Goal: Information Seeking & Learning: Learn about a topic

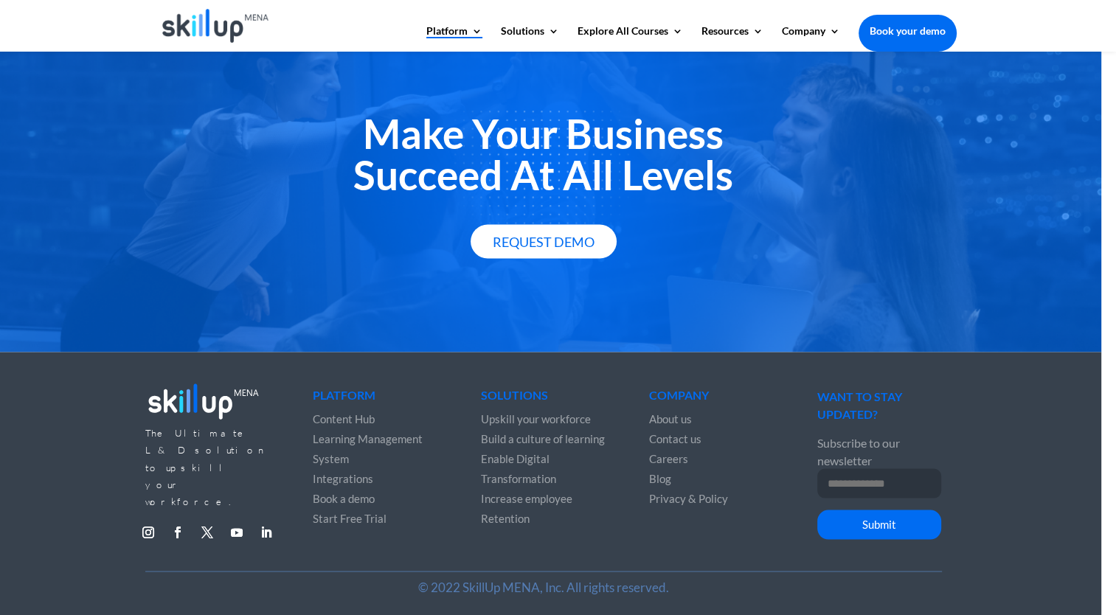
scroll to position [2634, 0]
click at [339, 471] on span "Integrations" at bounding box center [343, 477] width 60 height 13
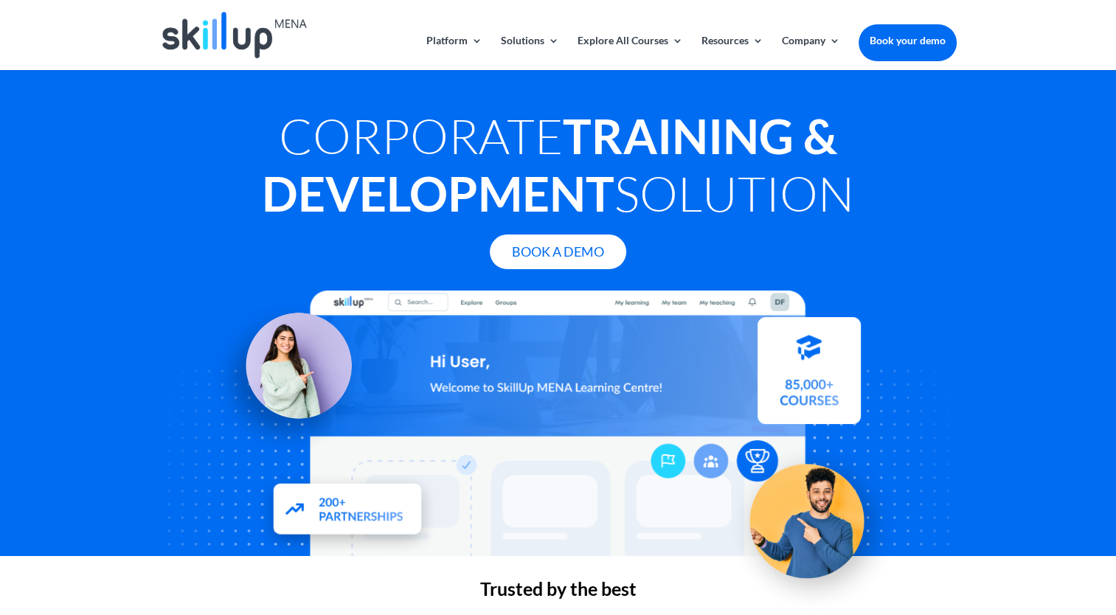
click at [274, 600] on h2 "Trusted by the best" at bounding box center [558, 593] width 797 height 26
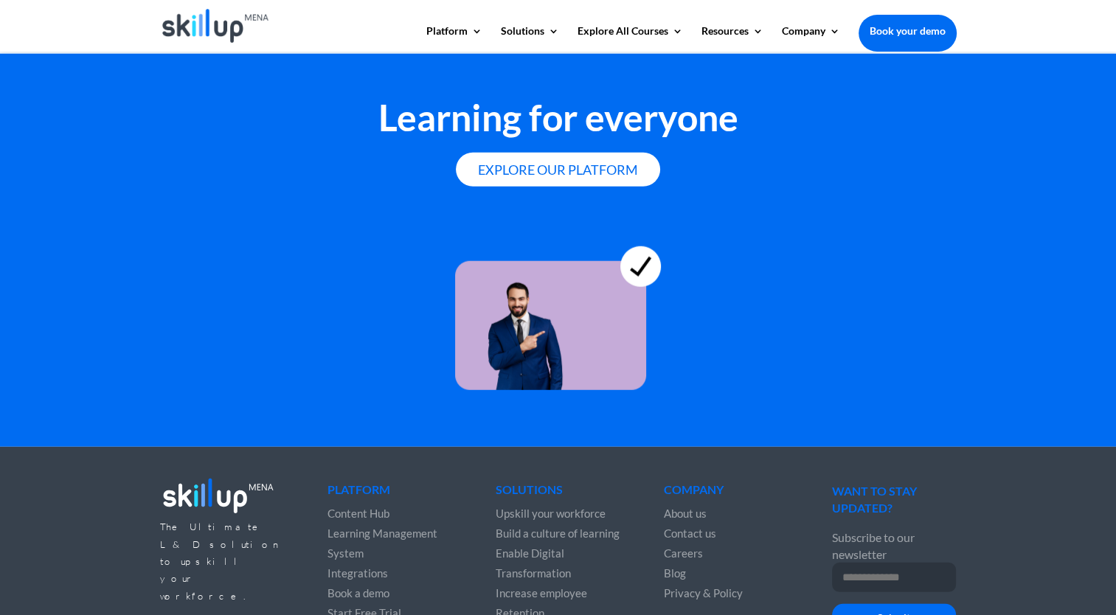
scroll to position [3960, 0]
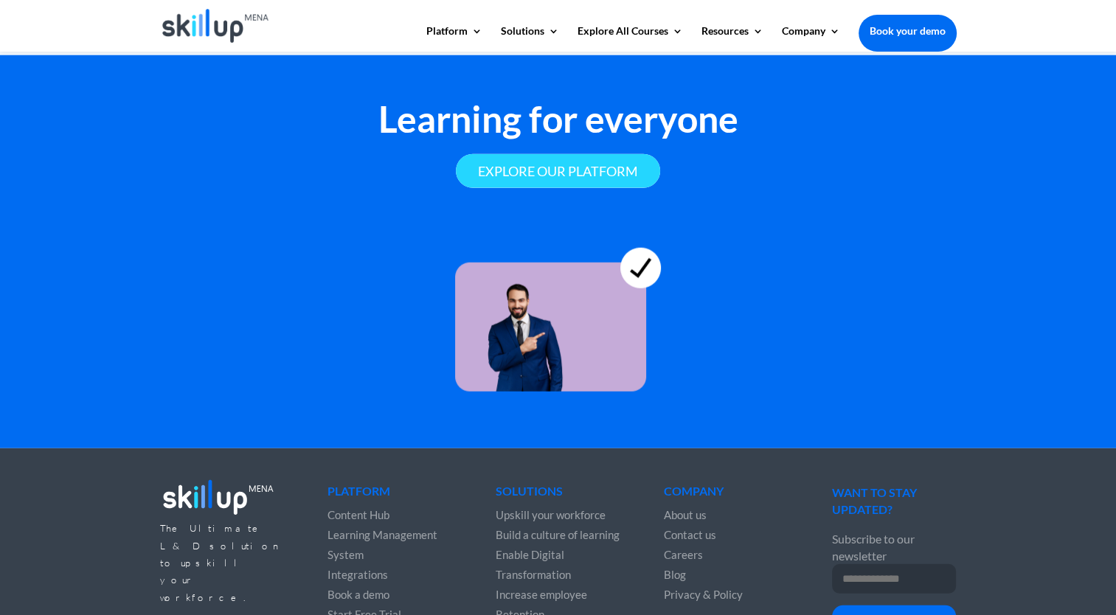
click at [586, 156] on link "Explore our platform" at bounding box center [558, 171] width 204 height 35
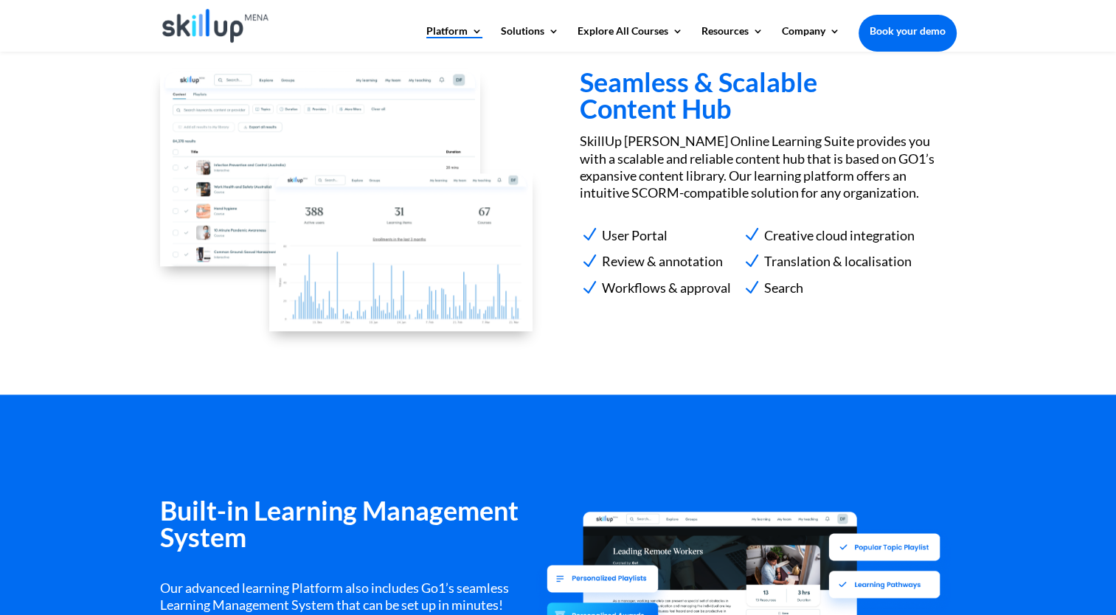
scroll to position [1454, 0]
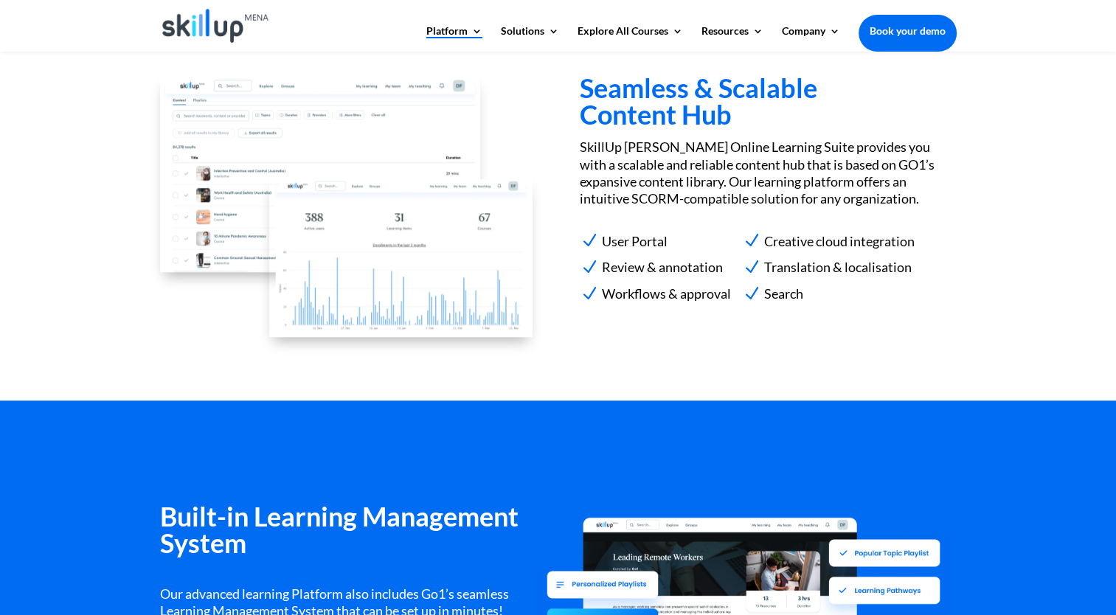
click at [1042, 402] on div "Built-in Learning Management System Our advanced learning Platform also include…" at bounding box center [558, 620] width 1116 height 438
drag, startPoint x: 767, startPoint y: 273, endPoint x: 911, endPoint y: 267, distance: 144.0
click at [911, 267] on li "N Translation & localisation" at bounding box center [828, 267] width 173 height 23
copy span "Translation & localisation"
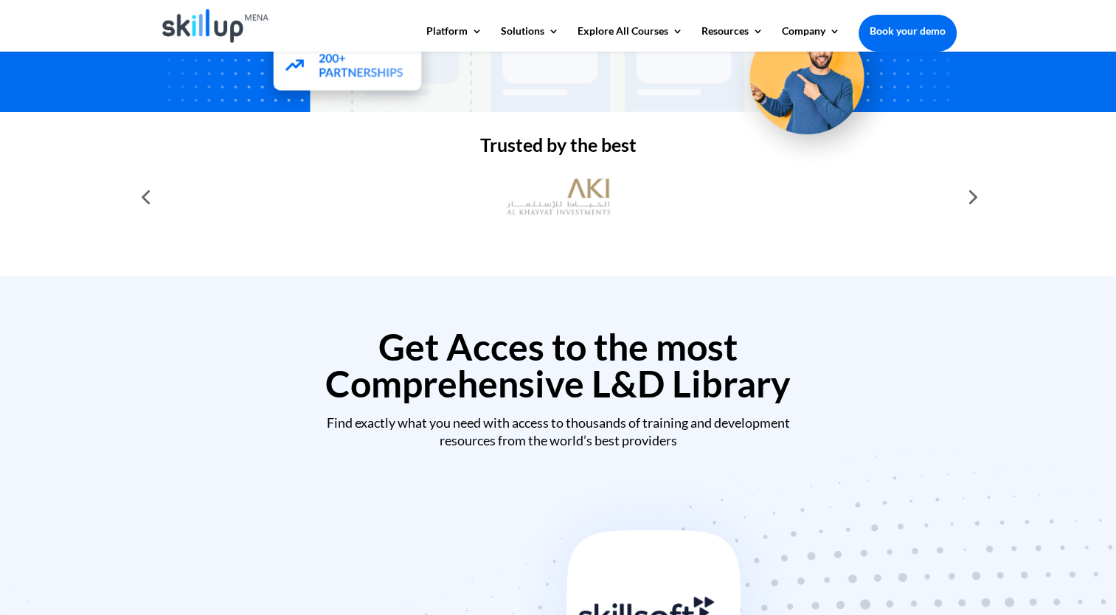
scroll to position [426, 0]
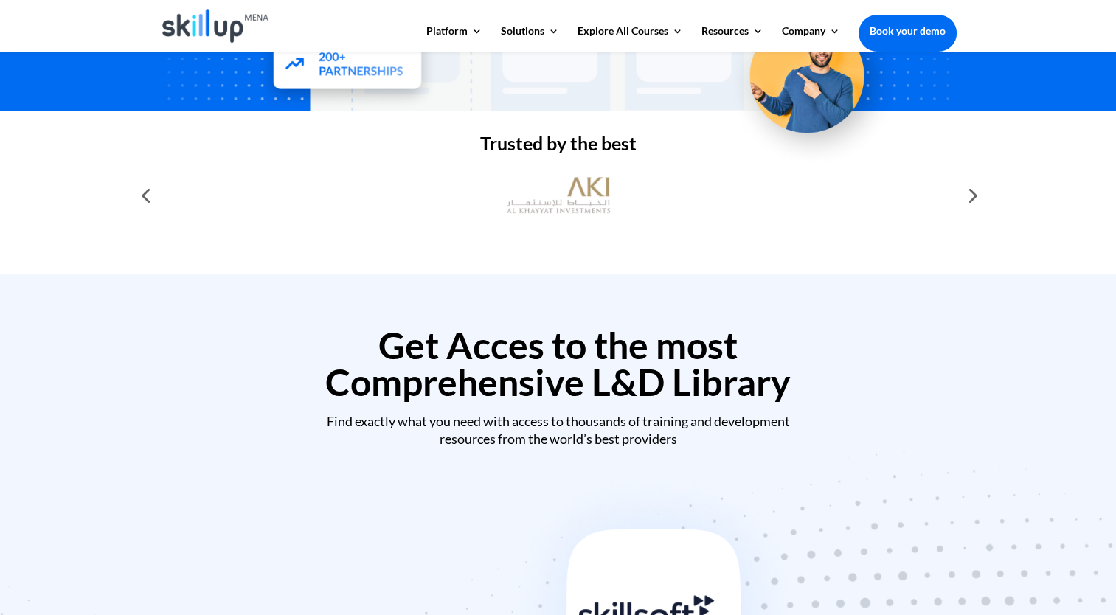
click at [968, 196] on div at bounding box center [972, 196] width 30 height 30
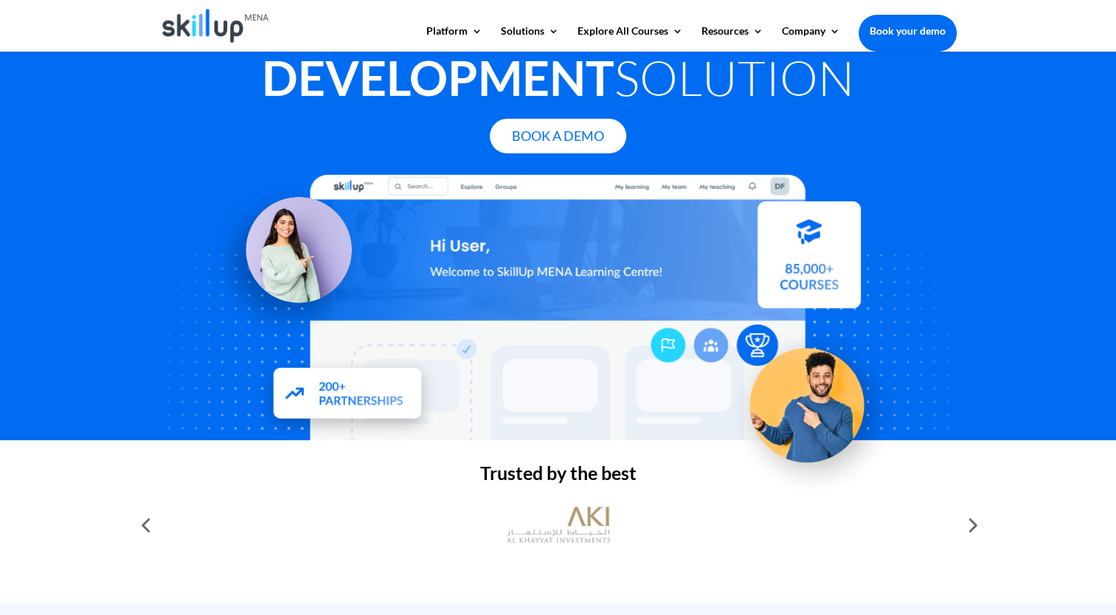
scroll to position [0, 0]
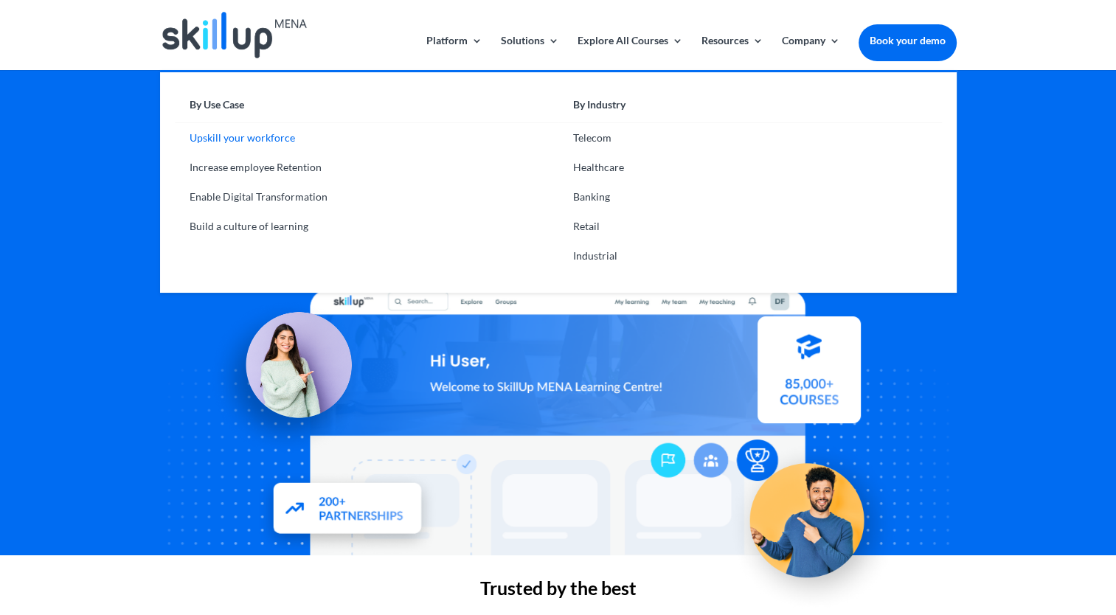
click at [246, 140] on link "Upskill your workforce" at bounding box center [367, 138] width 384 height 30
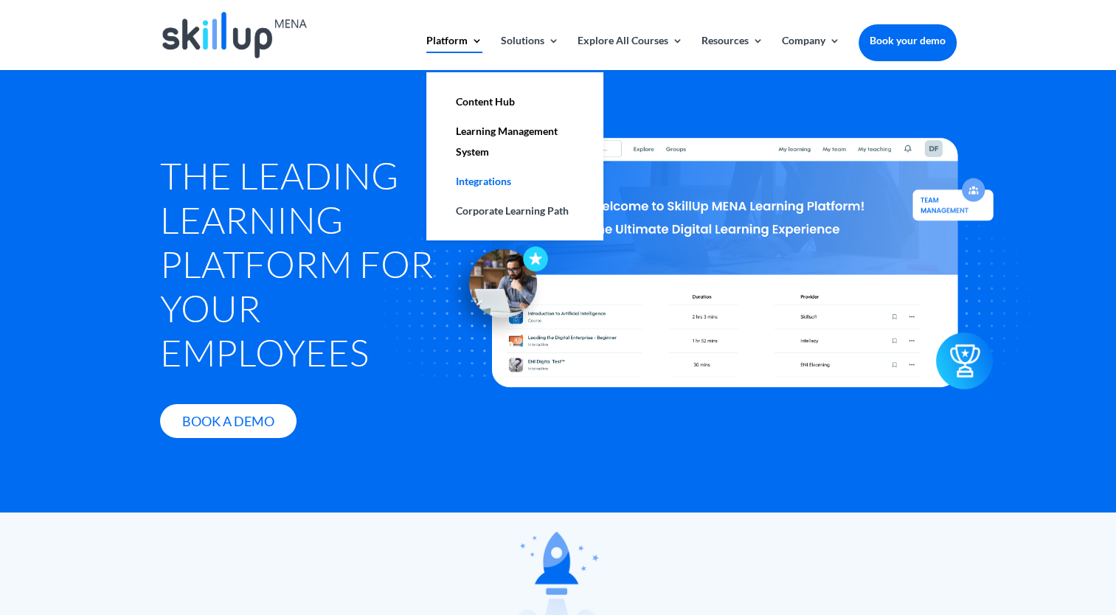
click at [477, 172] on link "Integrations" at bounding box center [515, 182] width 148 height 30
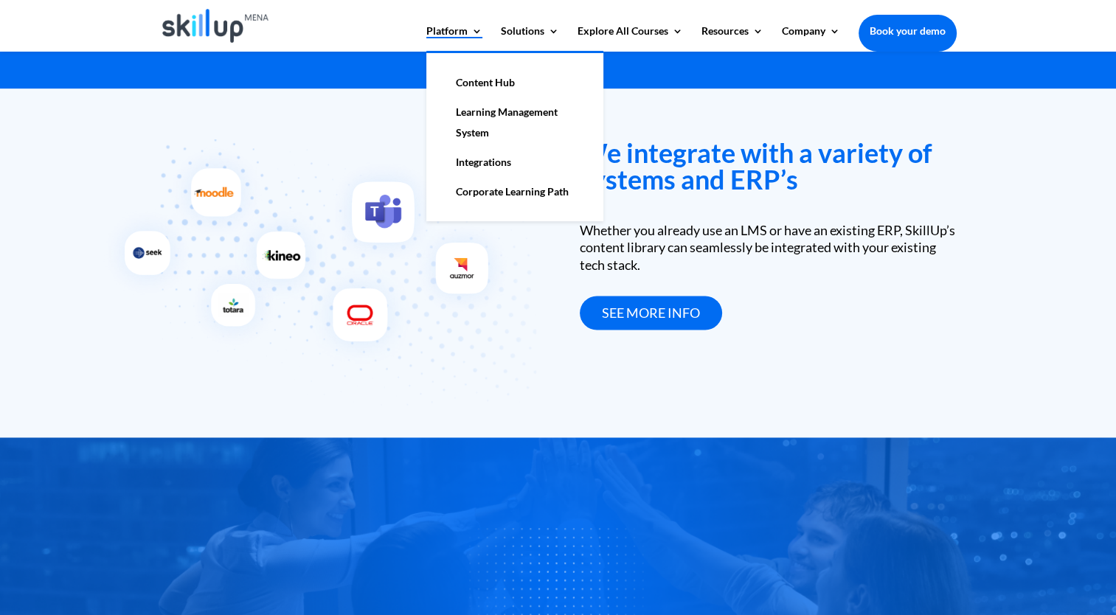
scroll to position [2244, 0]
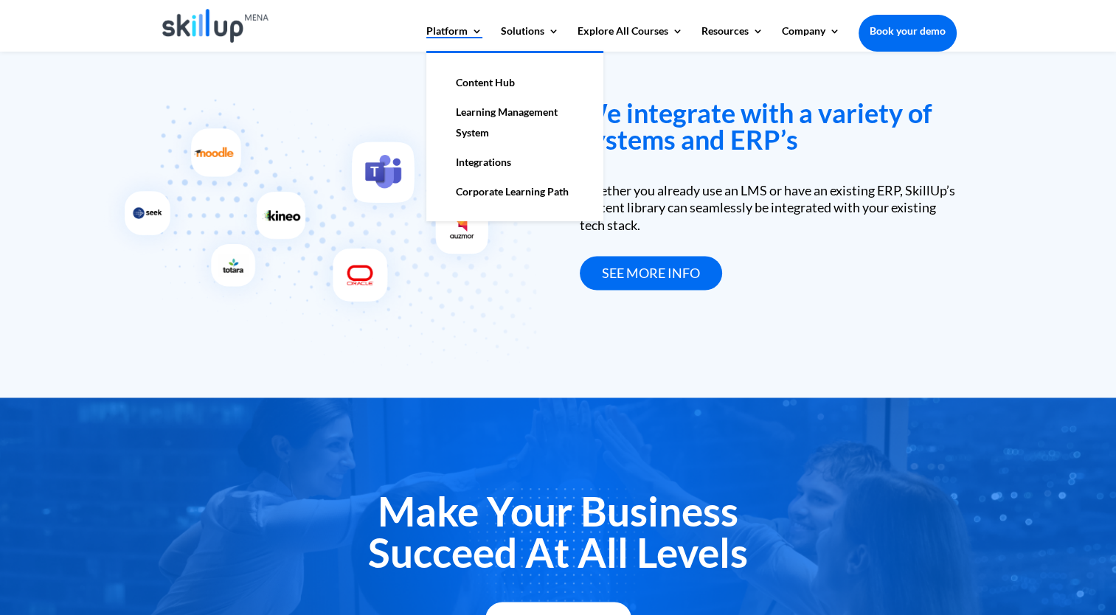
click at [471, 125] on link "Learning Management System" at bounding box center [515, 122] width 148 height 50
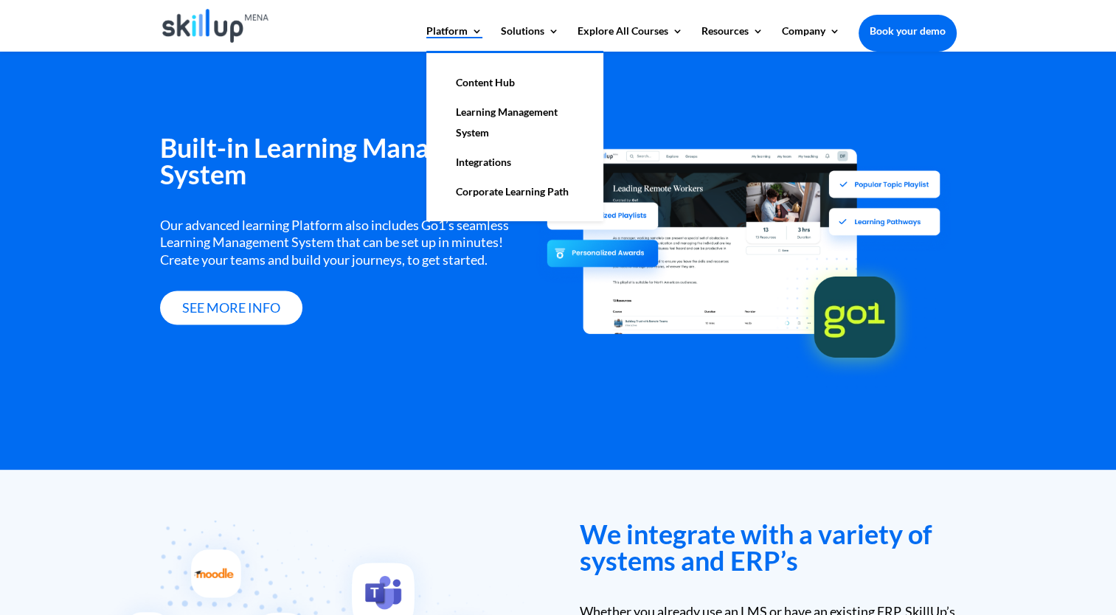
scroll to position [1806, 0]
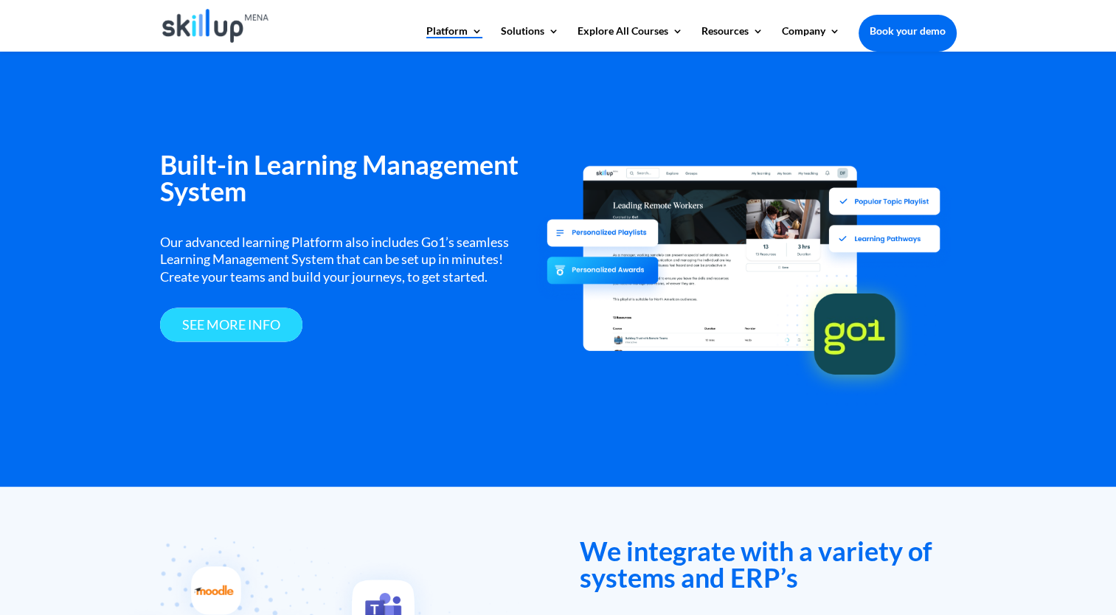
click at [248, 320] on link "see more info" at bounding box center [231, 325] width 142 height 35
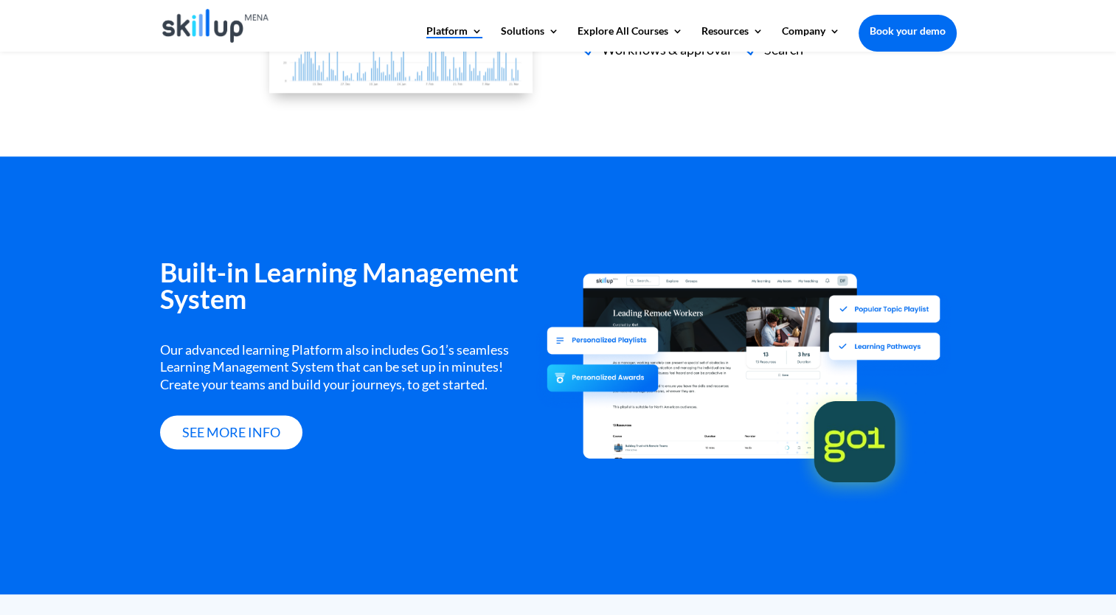
scroll to position [1705, 0]
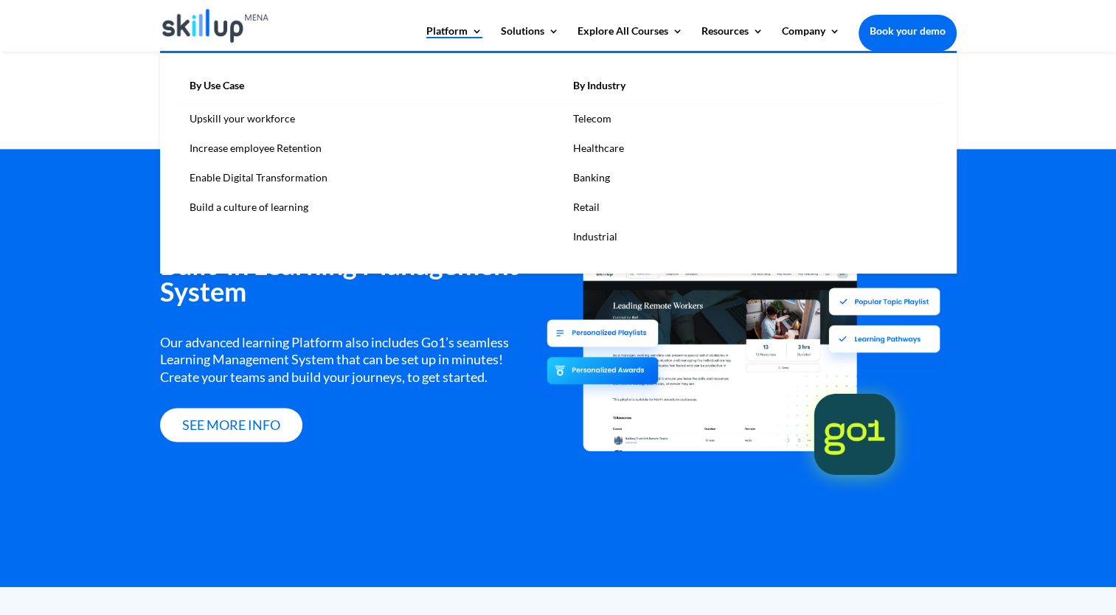
click at [271, 119] on link "Upskill your workforce" at bounding box center [367, 119] width 384 height 30
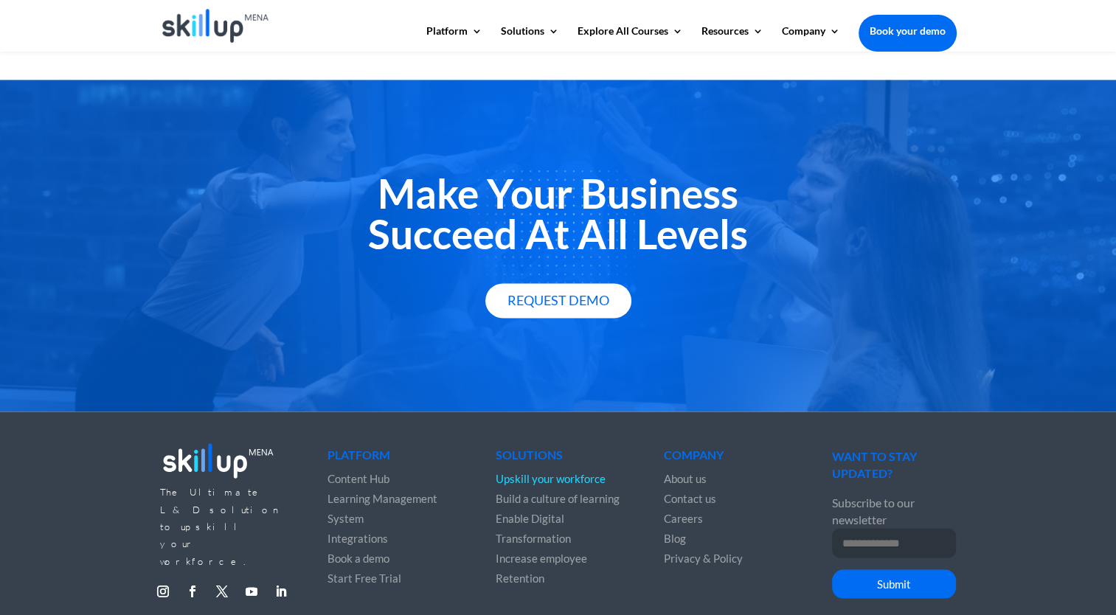
scroll to position [2487, 0]
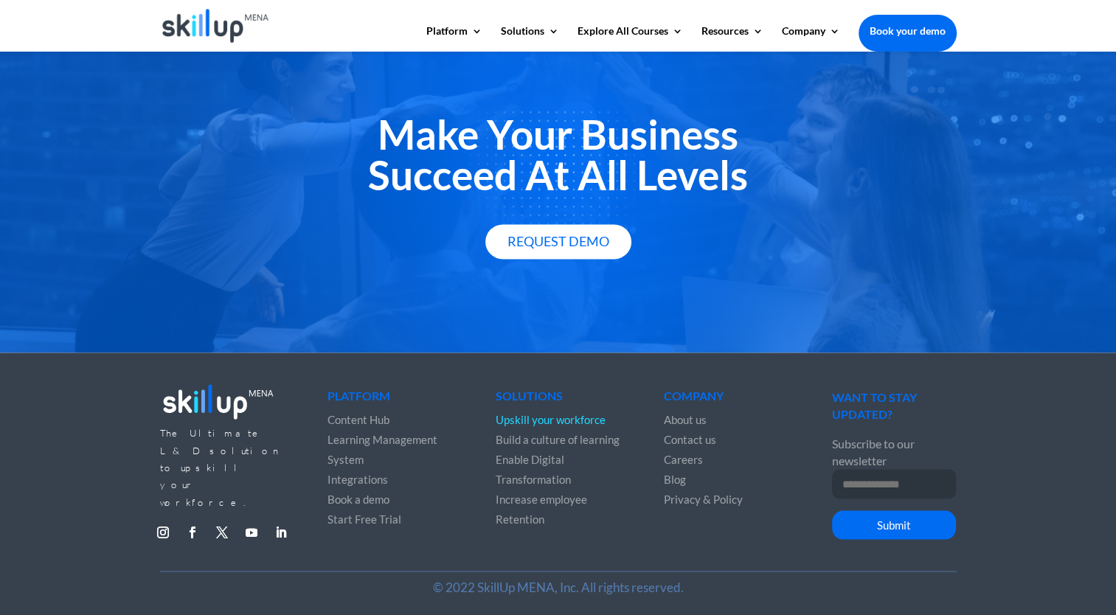
click at [362, 473] on span "Integrations" at bounding box center [358, 478] width 60 height 13
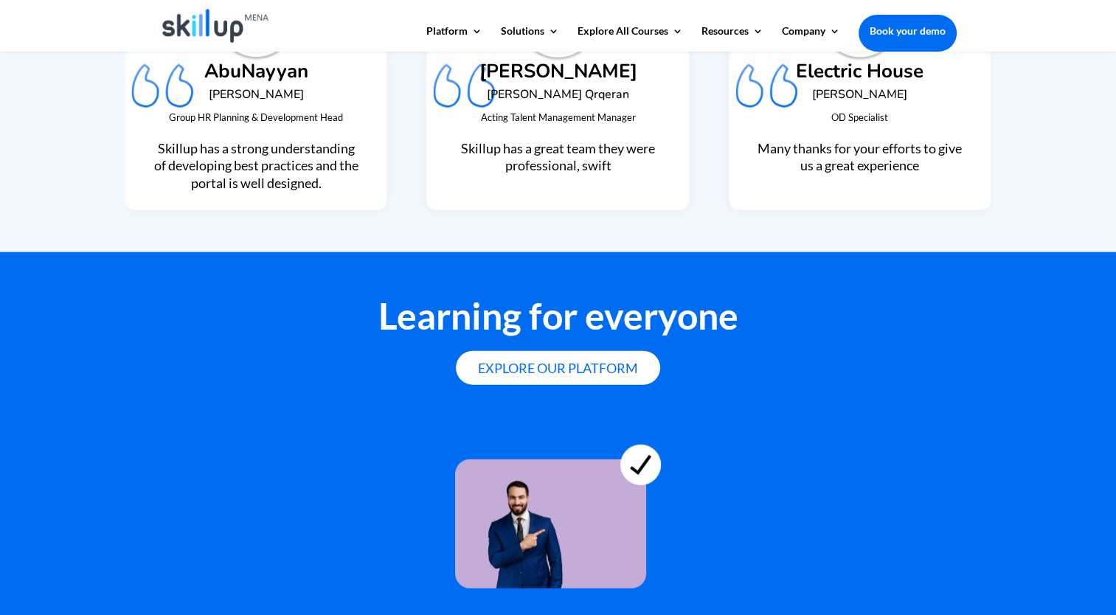
scroll to position [4048, 0]
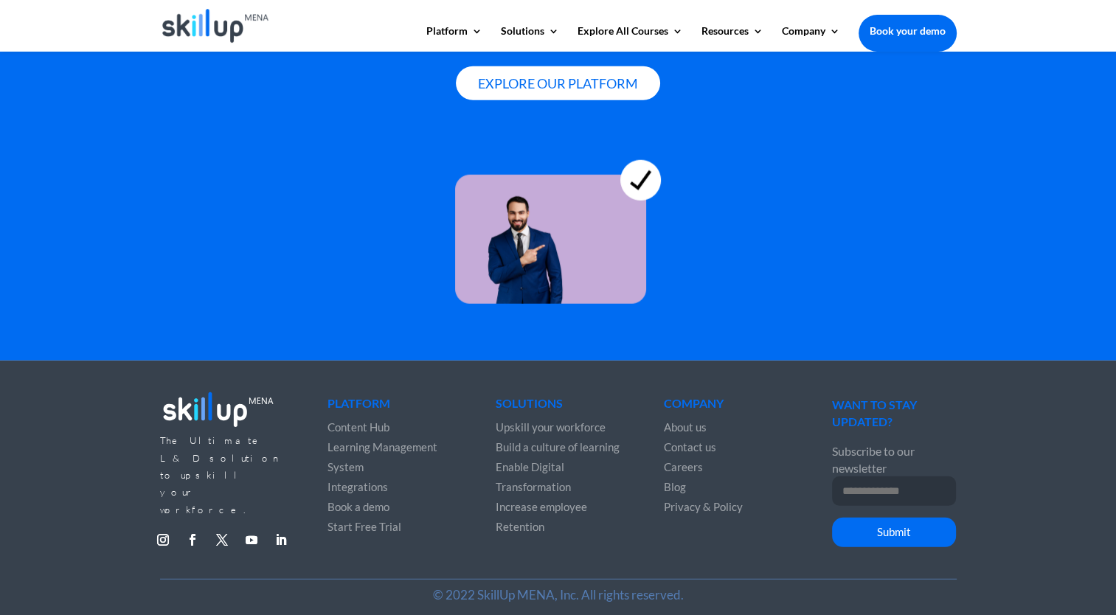
click at [350, 462] on span "Learning Management System" at bounding box center [383, 456] width 110 height 33
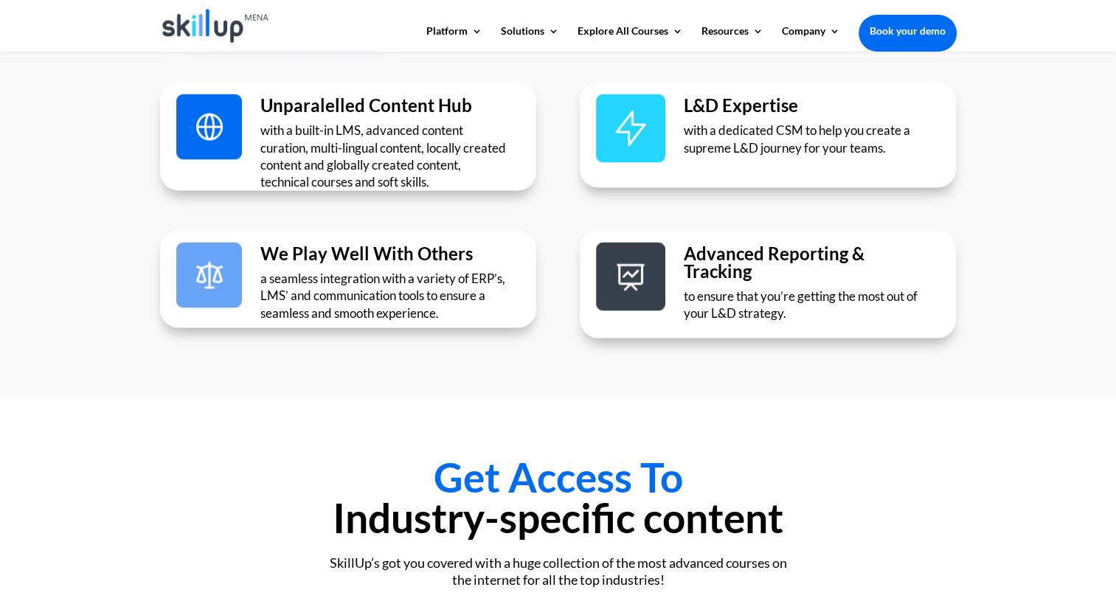
scroll to position [2732, 0]
click at [738, 288] on span "to ensure that you’re getting the most out of your L&D strategy." at bounding box center [801, 304] width 234 height 32
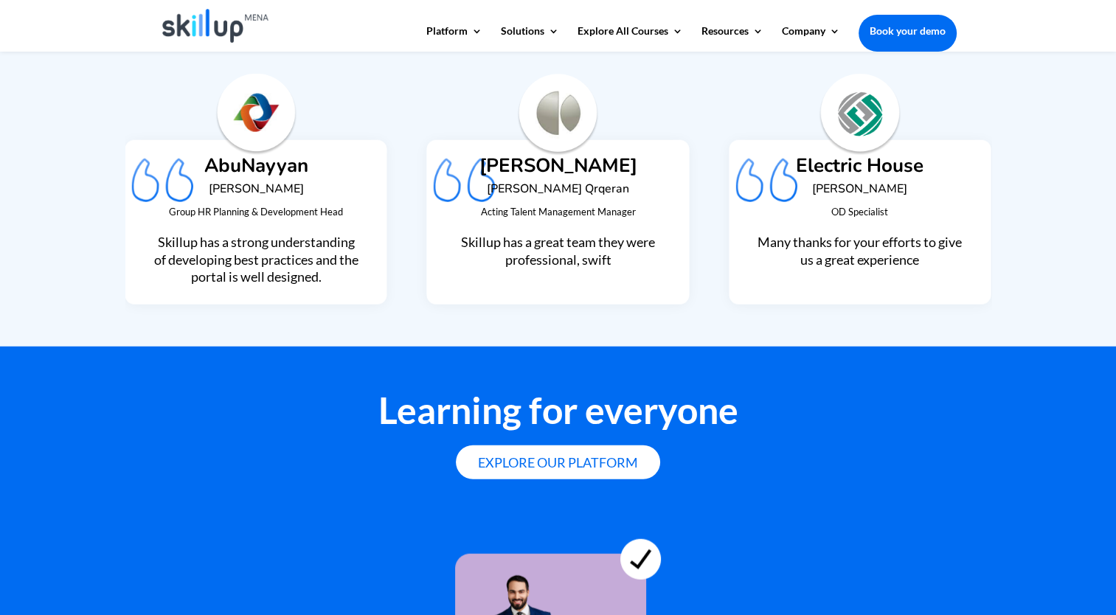
scroll to position [4048, 0]
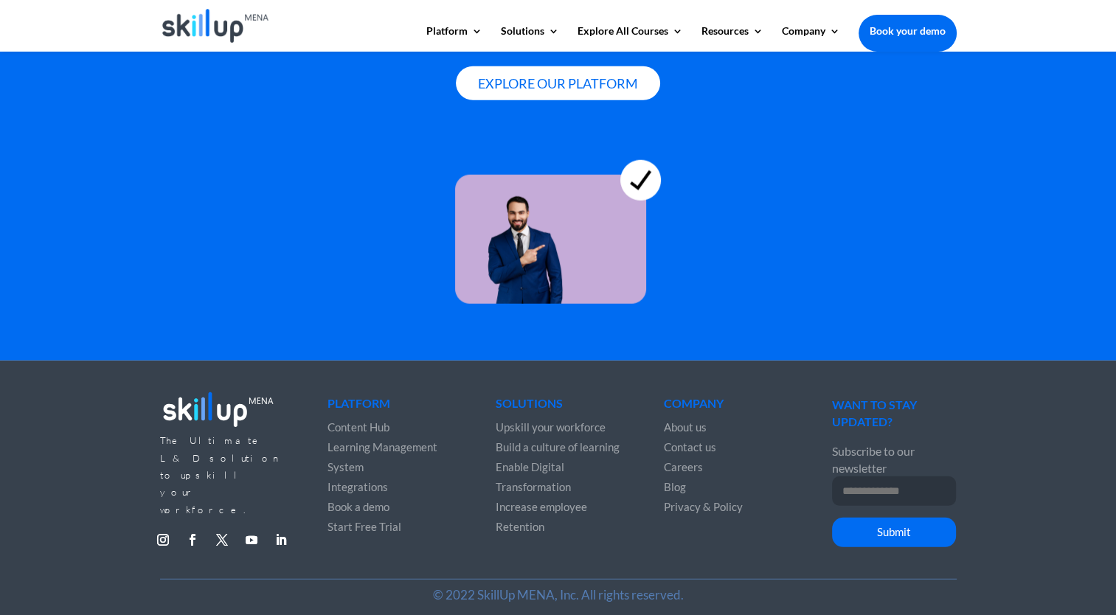
click at [546, 473] on span "Enable Digital Transformation" at bounding box center [533, 476] width 75 height 33
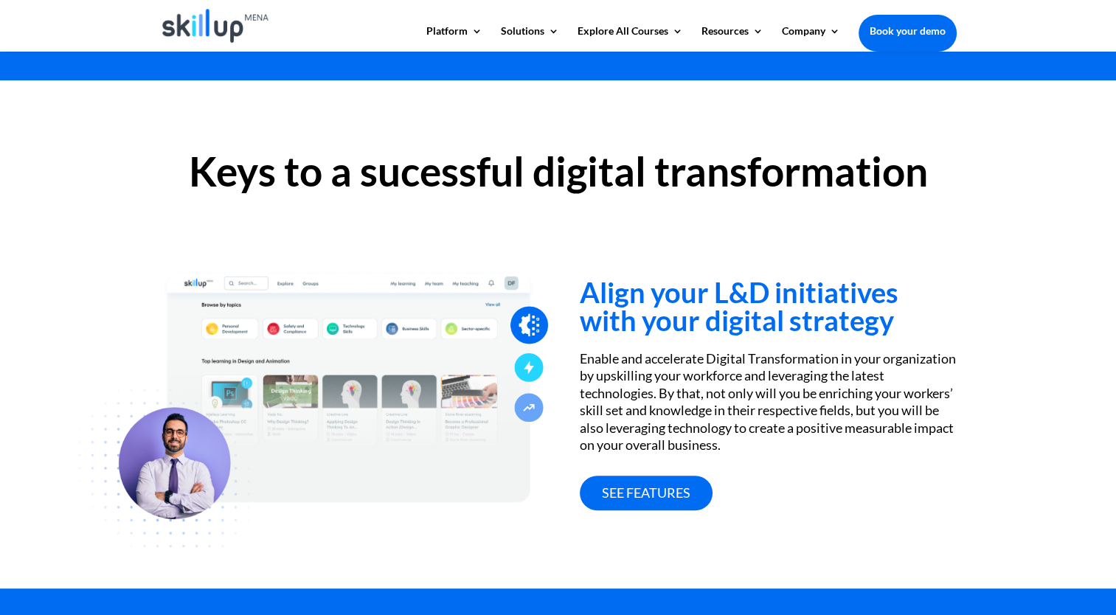
scroll to position [414, 0]
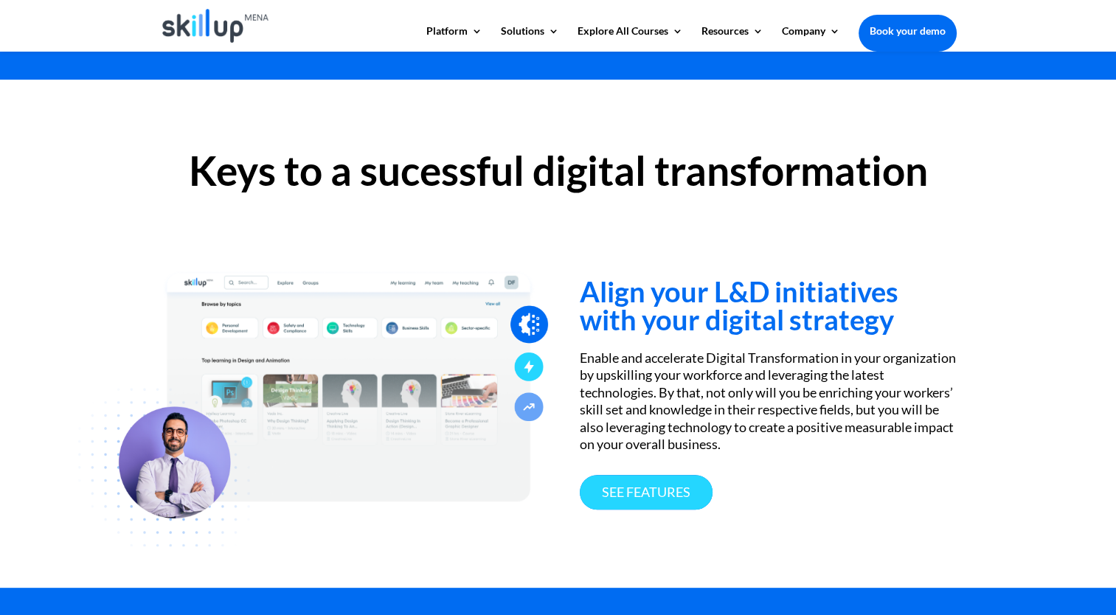
click at [670, 496] on link "See features" at bounding box center [646, 492] width 133 height 35
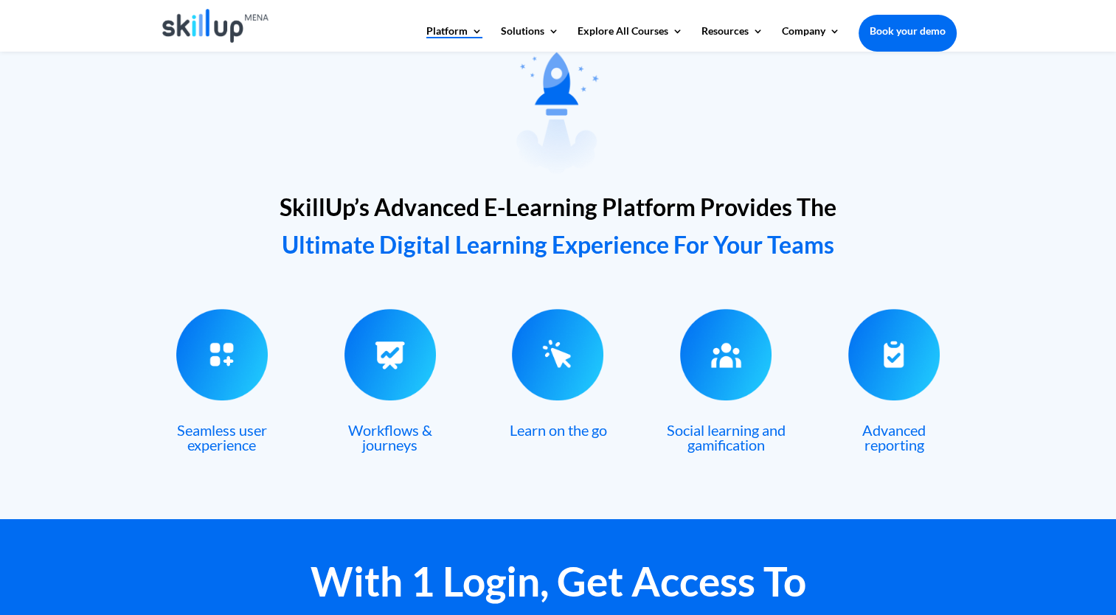
scroll to position [462, 0]
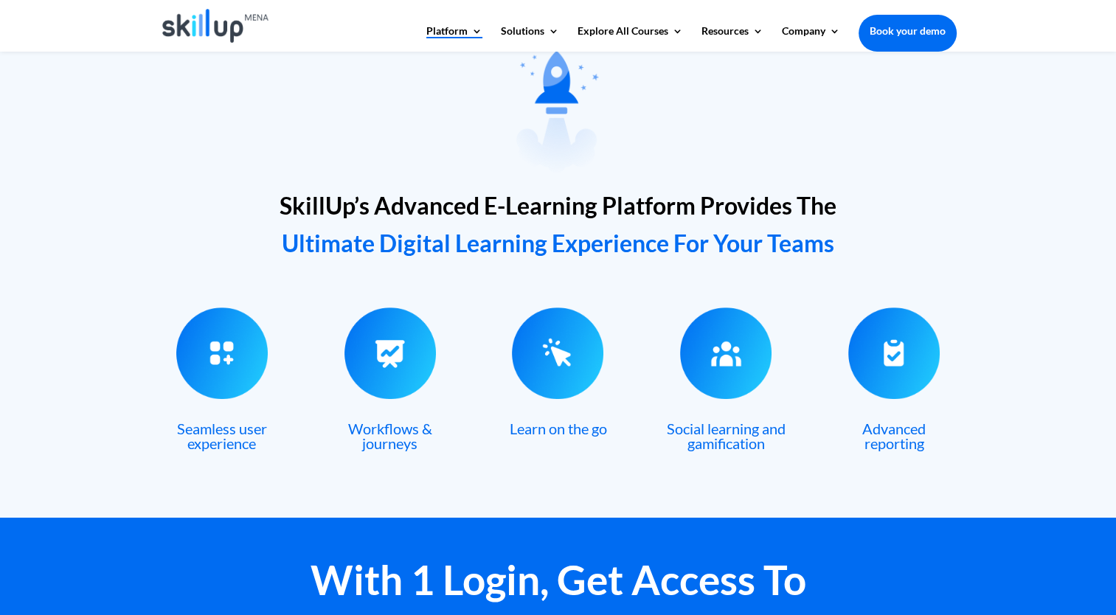
click at [735, 448] on span "Social learning and gamification" at bounding box center [726, 436] width 119 height 32
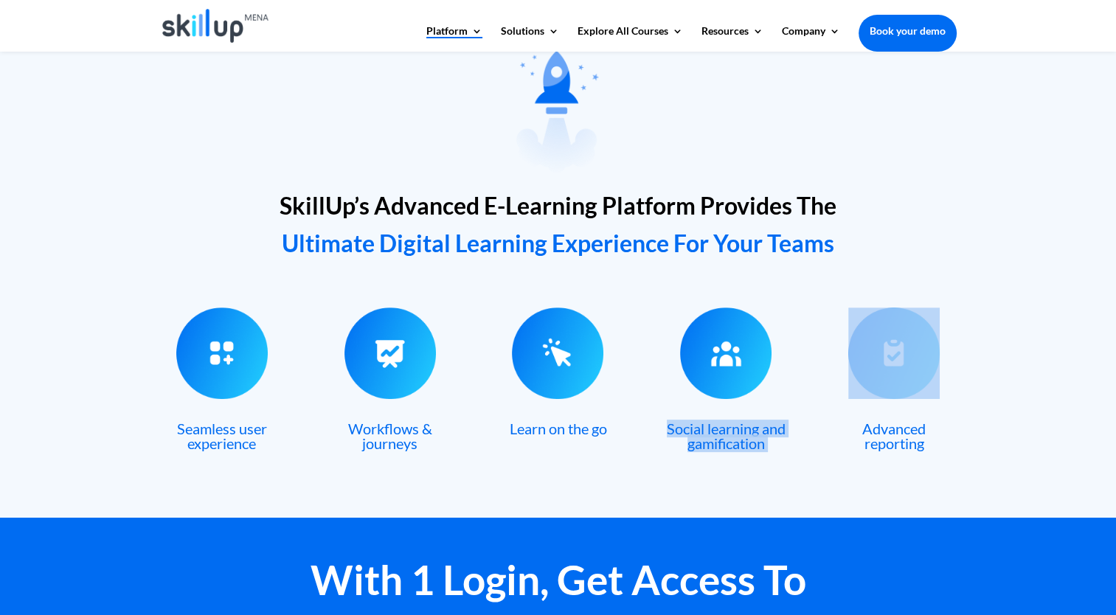
click at [735, 448] on span "Social learning and gamification" at bounding box center [726, 436] width 119 height 32
copy div "Social learning and gamification"
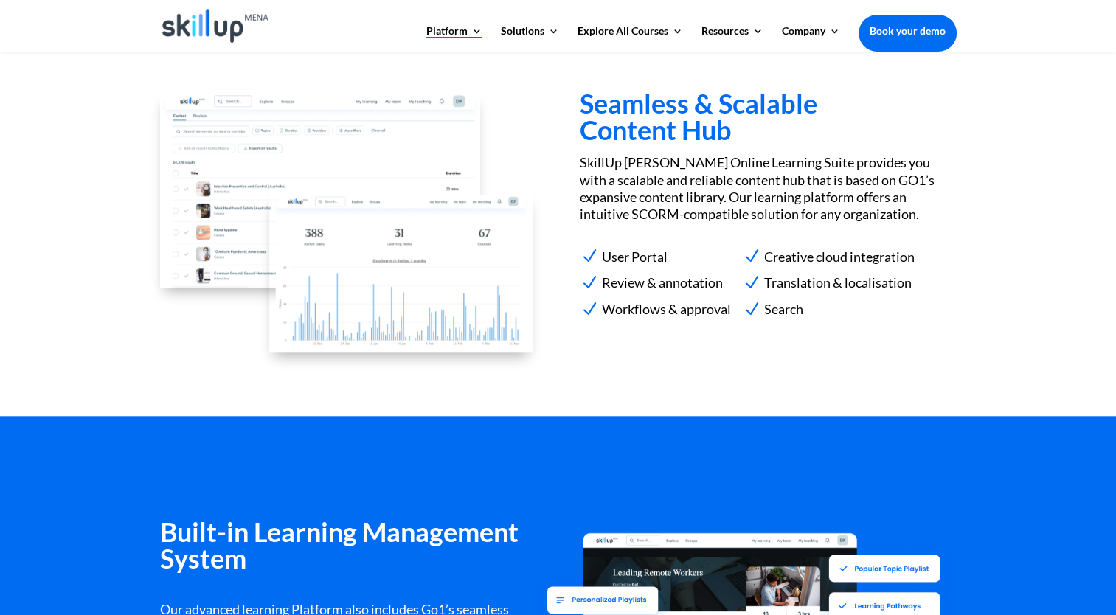
scroll to position [1440, 0]
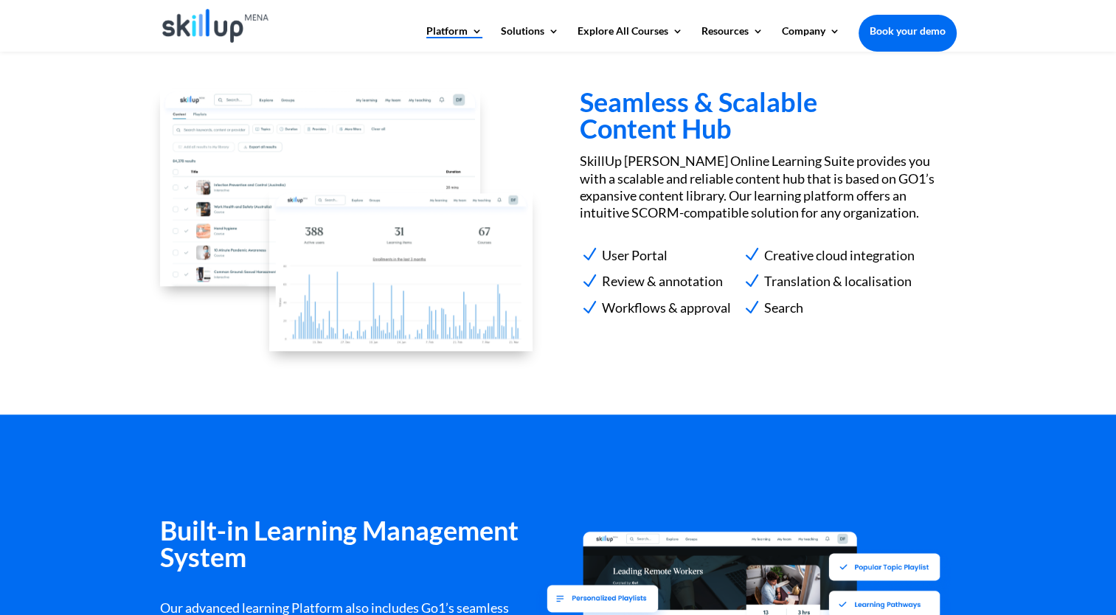
click at [673, 283] on span "Review & annotation" at bounding box center [660, 281] width 125 height 23
copy ul "Review & annotation"
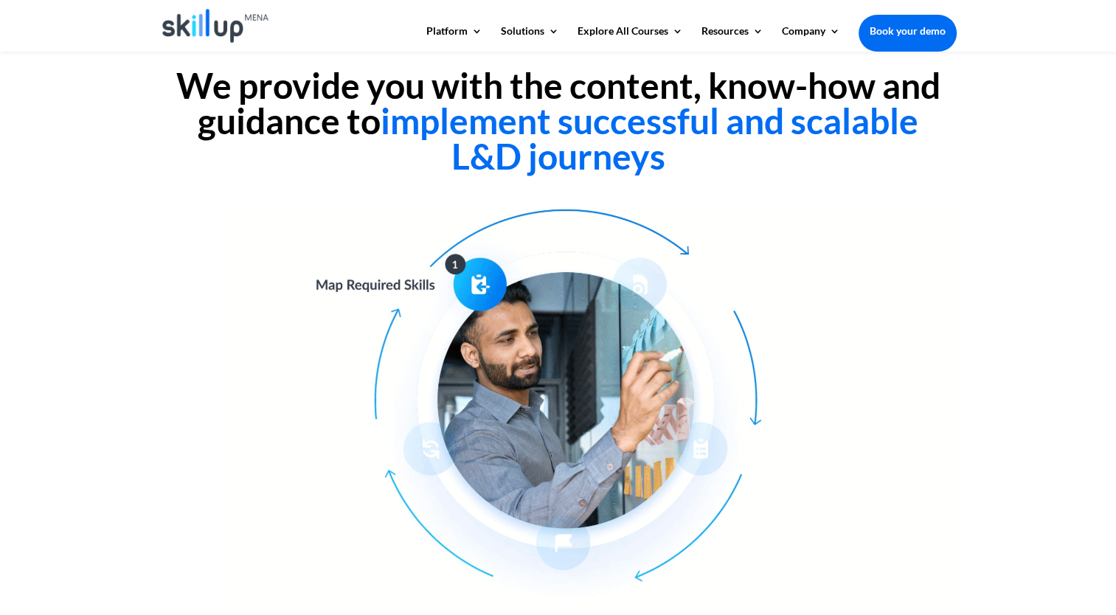
scroll to position [482, 0]
